Goal: Task Accomplishment & Management: Manage account settings

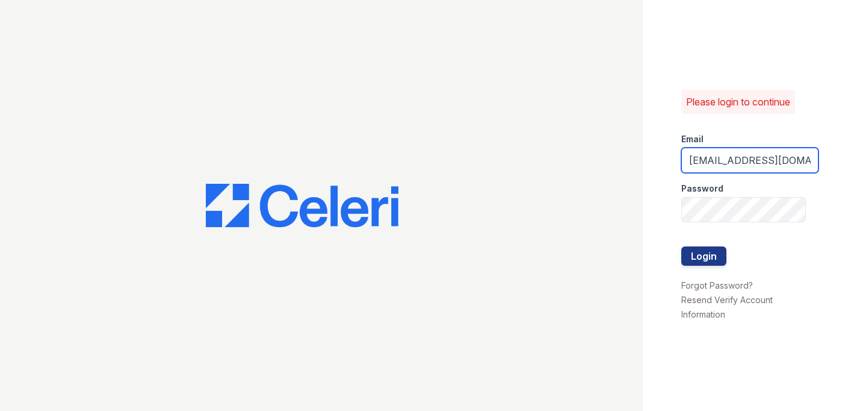
click at [715, 167] on input "maitlandwest@nmresidential.com" at bounding box center [749, 159] width 137 height 25
type input "[EMAIL_ADDRESS][DOMAIN_NAME]"
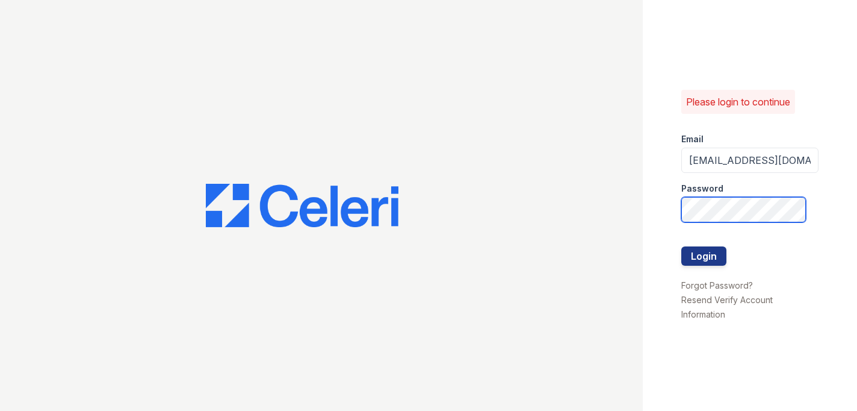
click at [681, 246] on button "Login" at bounding box center [703, 255] width 45 height 19
